Goal: Navigation & Orientation: Find specific page/section

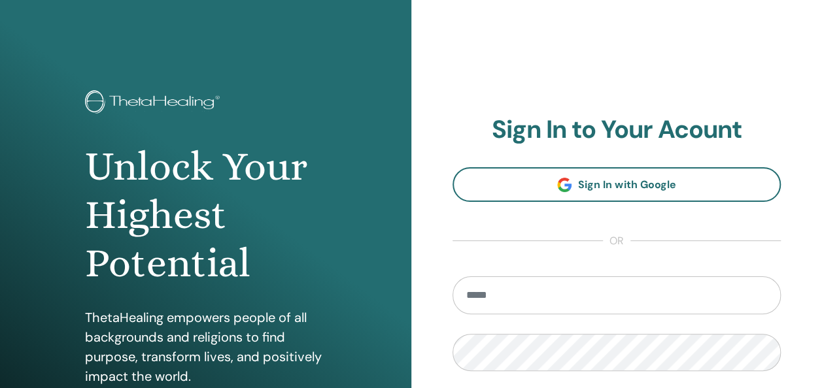
click at [605, 294] on input "email" at bounding box center [616, 296] width 329 height 38
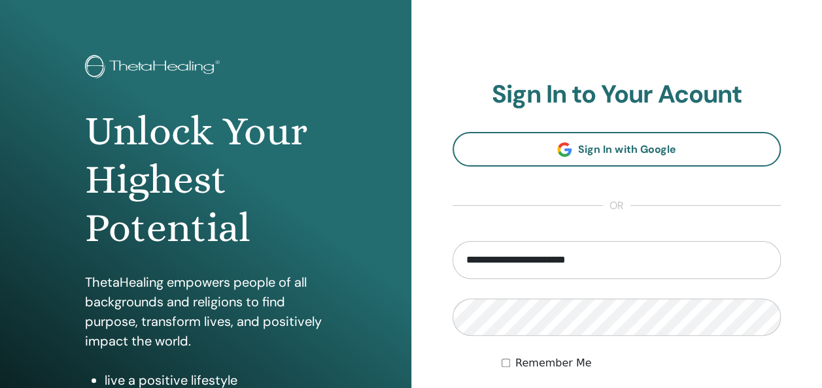
scroll to position [65, 0]
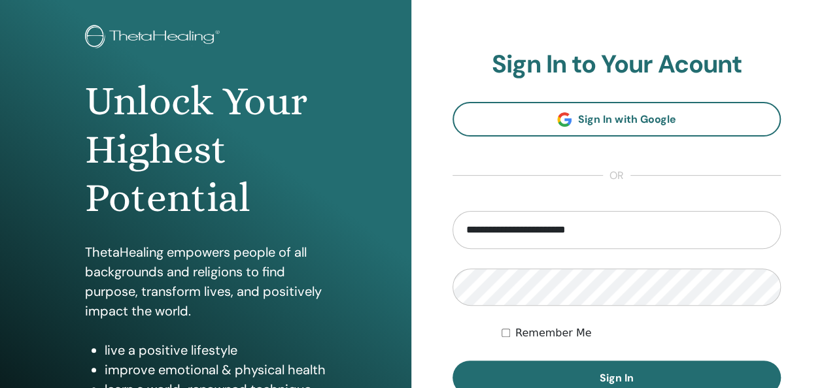
type input "**********"
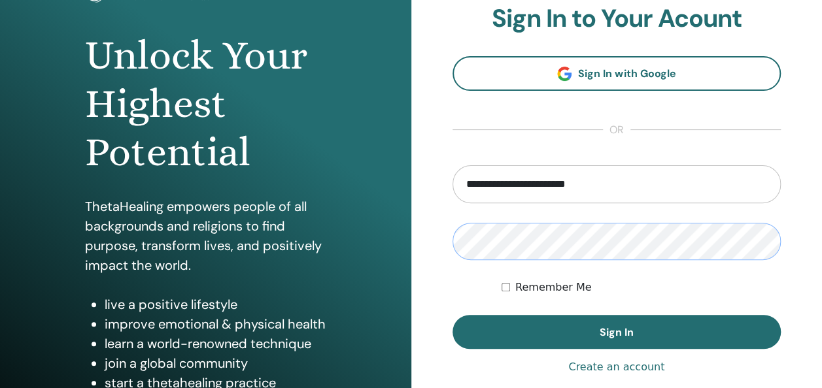
scroll to position [131, 0]
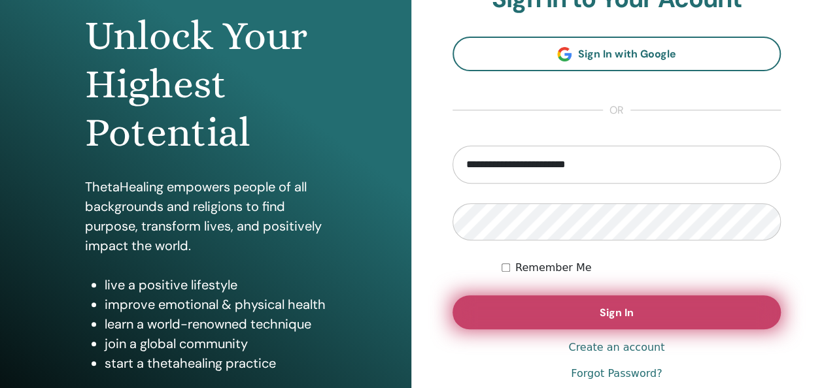
click at [655, 312] on button "Sign In" at bounding box center [616, 312] width 329 height 34
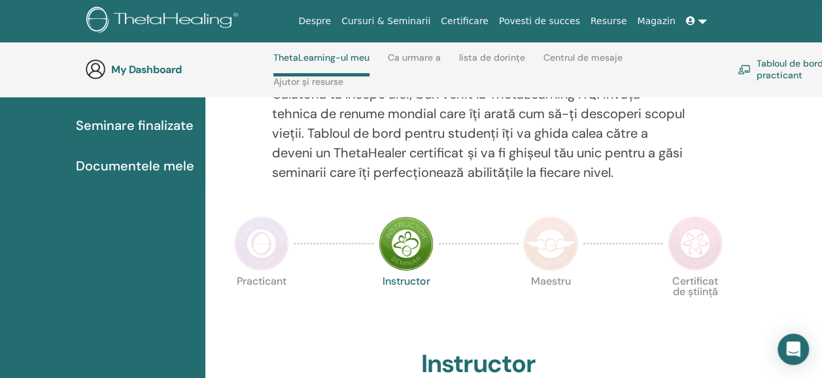
scroll to position [186, 0]
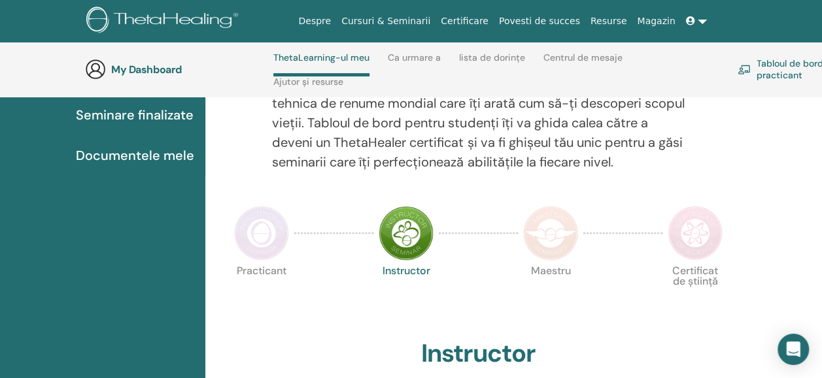
click at [775, 67] on link "Tabloul de bord practicant" at bounding box center [795, 69] width 116 height 29
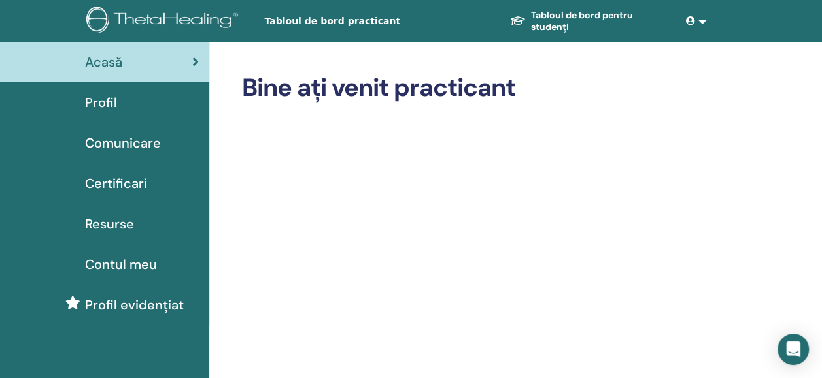
click at [94, 180] on span "Certificari" at bounding box center [116, 184] width 62 height 20
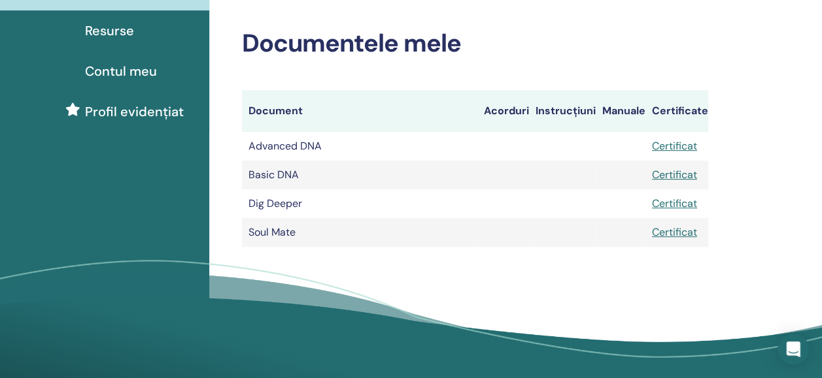
scroll to position [196, 0]
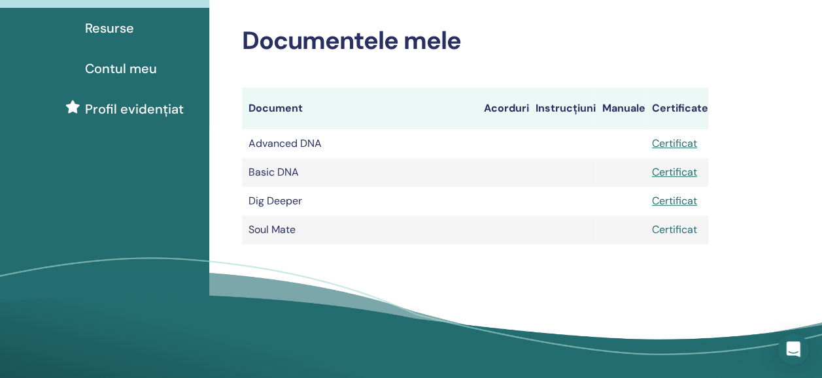
click at [670, 227] on link "Certificat" at bounding box center [674, 230] width 45 height 14
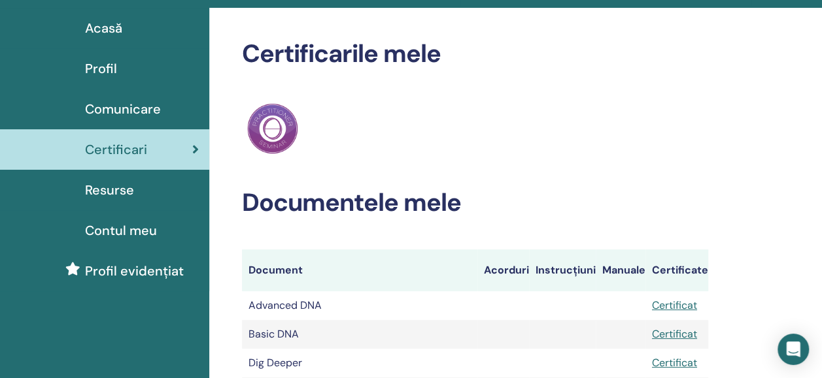
scroll to position [0, 0]
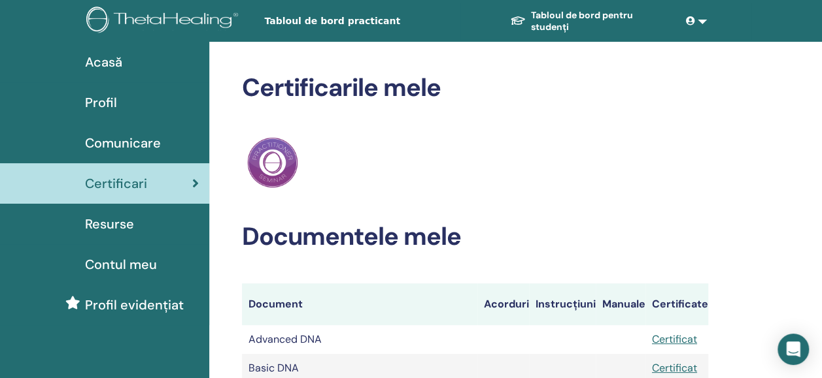
click at [98, 97] on span "Profil" at bounding box center [101, 103] width 32 height 20
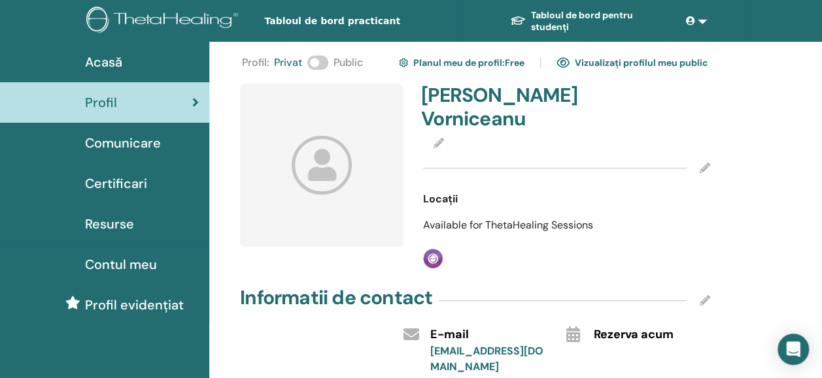
click at [148, 144] on span "Comunicare" at bounding box center [123, 143] width 76 height 20
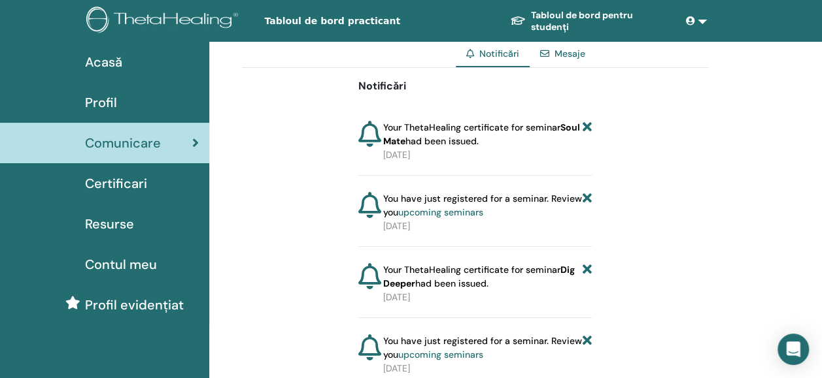
click at [575, 52] on link "Mesaje" at bounding box center [569, 54] width 31 height 12
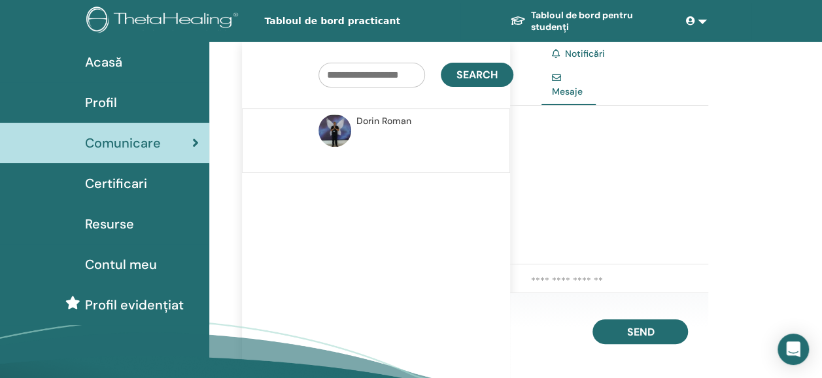
click at [561, 86] on span "Mesaje" at bounding box center [567, 92] width 31 height 12
click at [698, 21] on link at bounding box center [696, 21] width 31 height 24
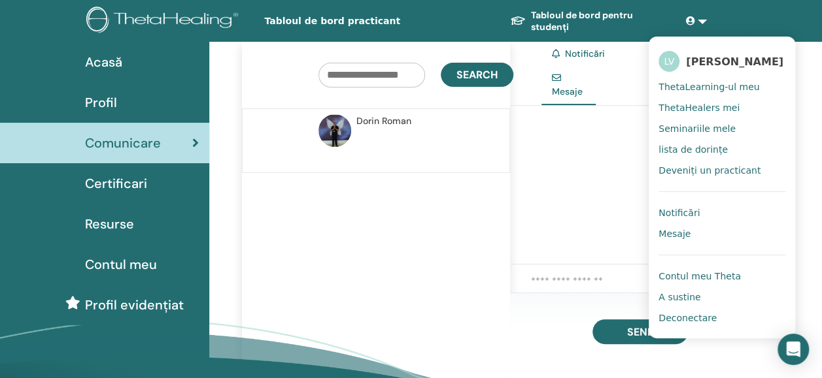
click at [601, 160] on div at bounding box center [609, 185] width 198 height 159
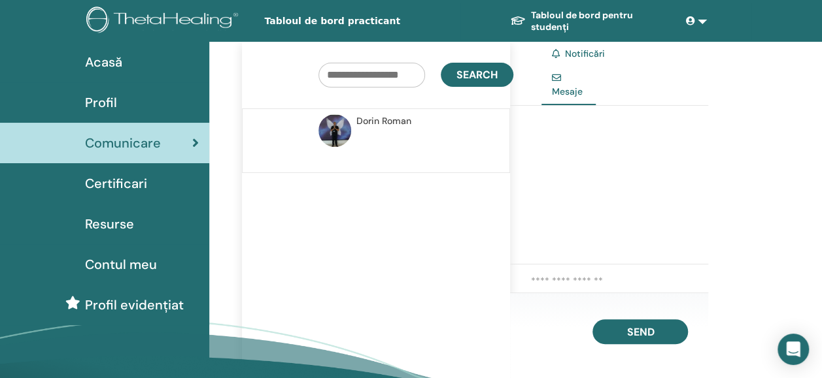
click at [116, 227] on span "Resurse" at bounding box center [109, 224] width 49 height 20
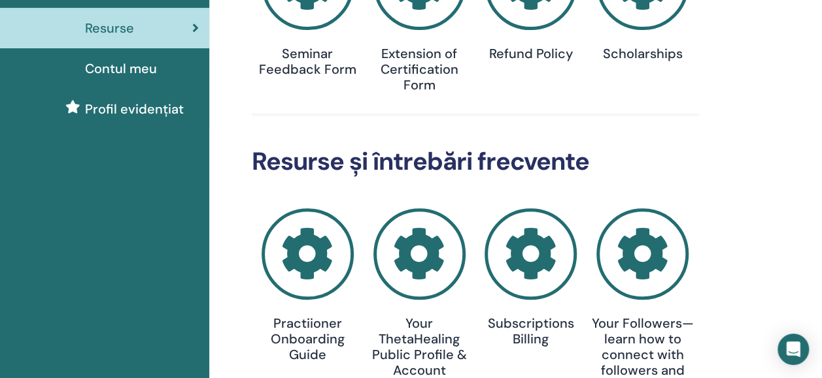
scroll to position [392, 0]
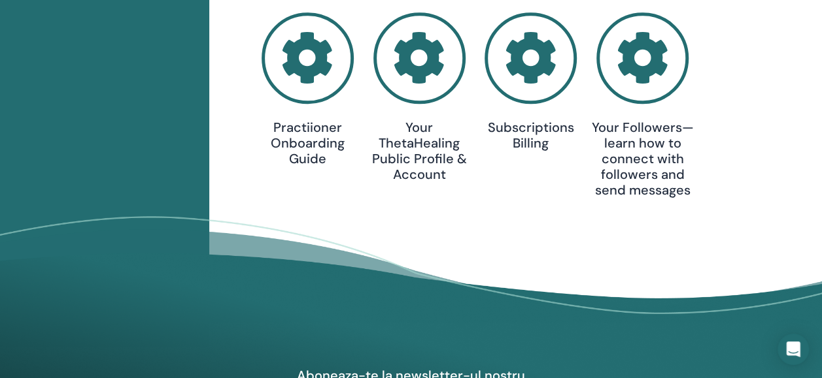
click at [436, 143] on h4 "Your ThetaHealing Public Profile & Account" at bounding box center [419, 151] width 112 height 63
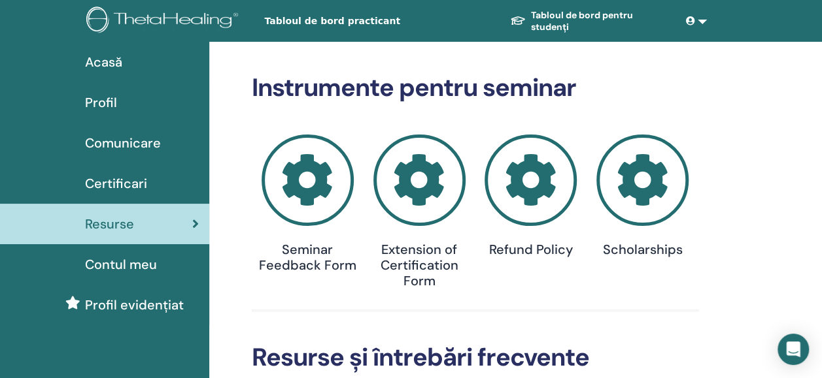
click at [542, 17] on link "Tabloul de bord pentru studenți" at bounding box center [589, 21] width 180 height 36
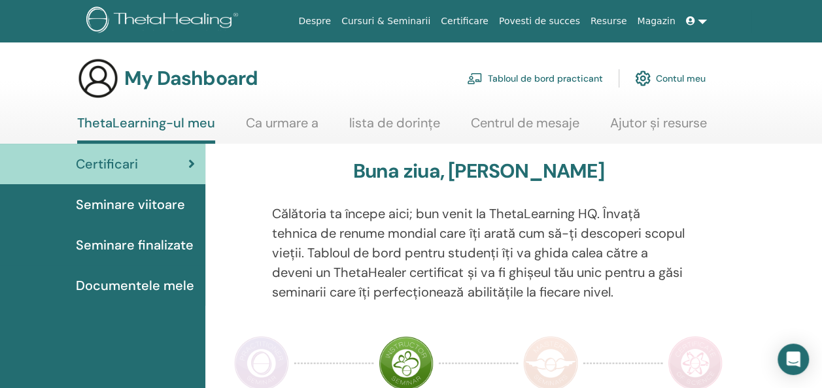
click at [126, 202] on span "Seminare viitoare" at bounding box center [130, 205] width 109 height 20
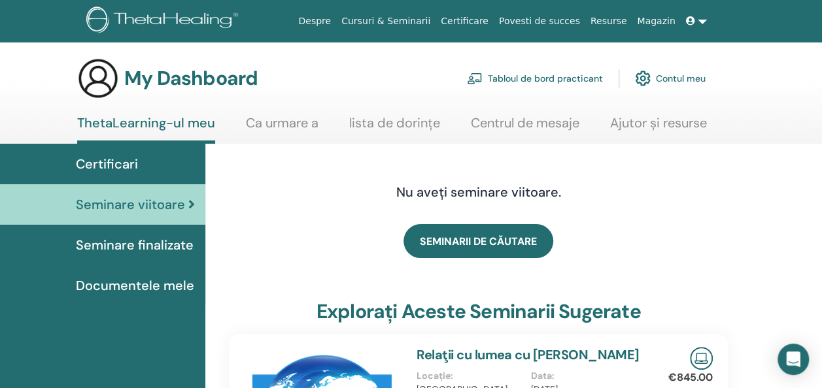
click at [702, 18] on link at bounding box center [696, 21] width 31 height 24
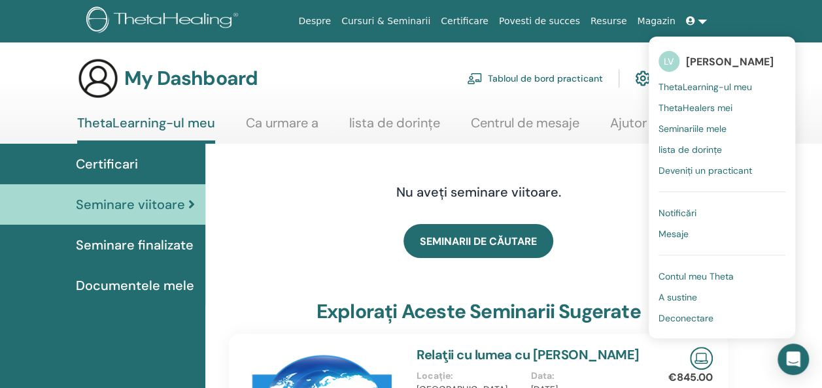
click at [693, 85] on span "ThetaLearning-ul meu" at bounding box center [704, 87] width 93 height 12
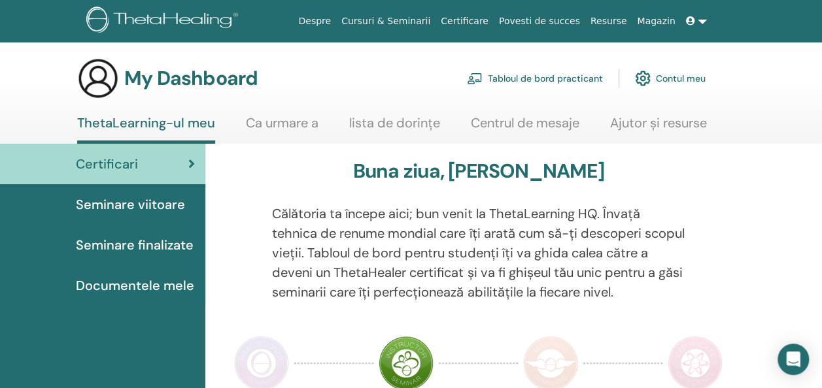
click at [701, 20] on link at bounding box center [696, 21] width 31 height 24
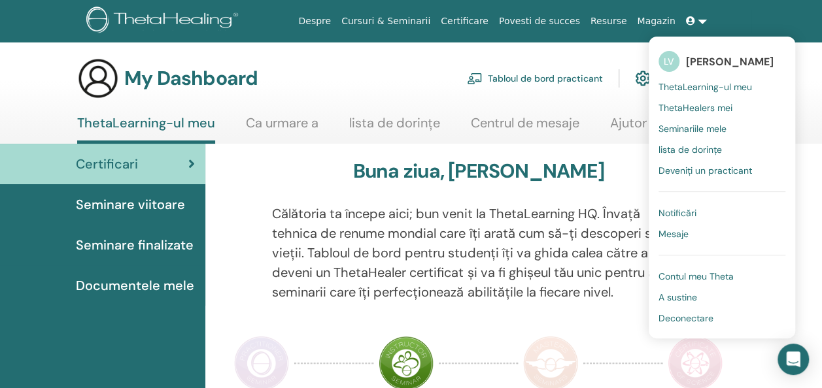
click at [701, 105] on span "ThetaHealers mei" at bounding box center [695, 108] width 74 height 12
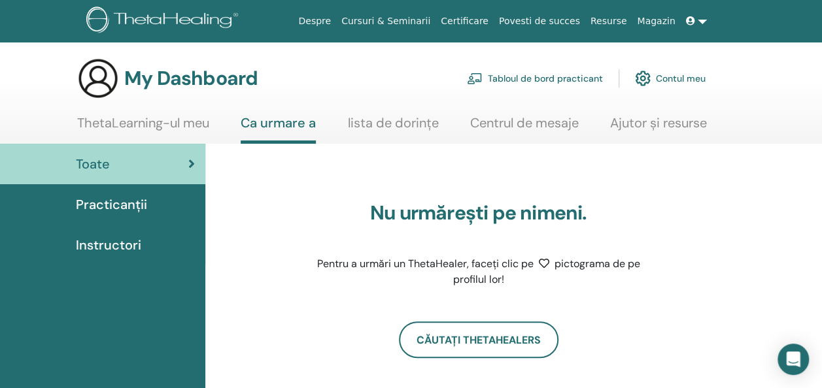
click at [697, 19] on link at bounding box center [696, 21] width 31 height 24
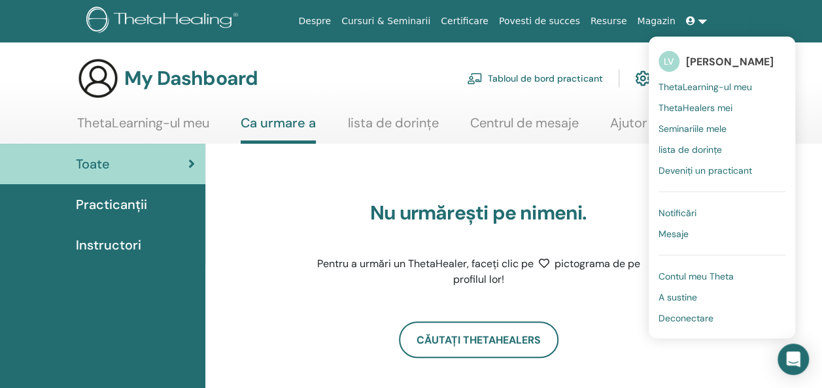
click at [694, 126] on span "Seminariile mele" at bounding box center [692, 129] width 68 height 12
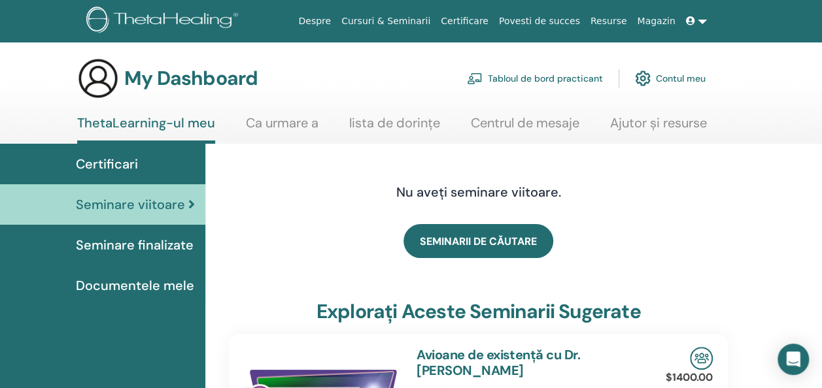
click at [701, 20] on link at bounding box center [696, 21] width 31 height 24
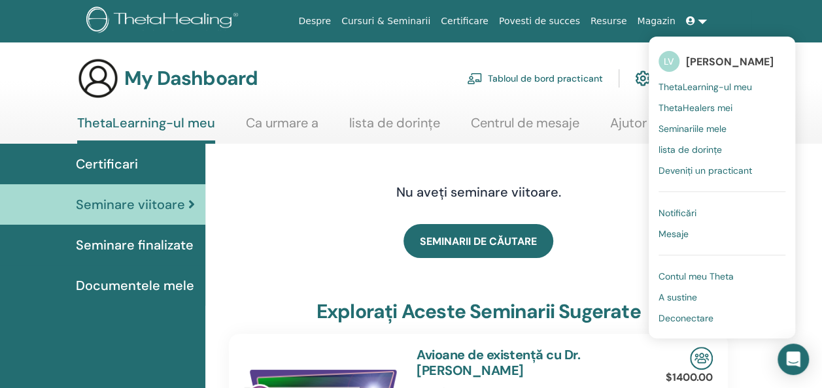
click at [690, 292] on span "A sustine" at bounding box center [677, 298] width 39 height 12
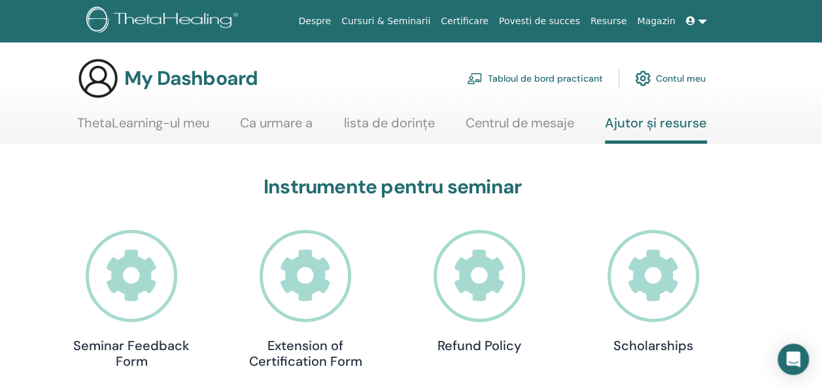
click at [553, 18] on link "Povesti de succes" at bounding box center [540, 21] width 92 height 24
